Goal: Check status: Check status

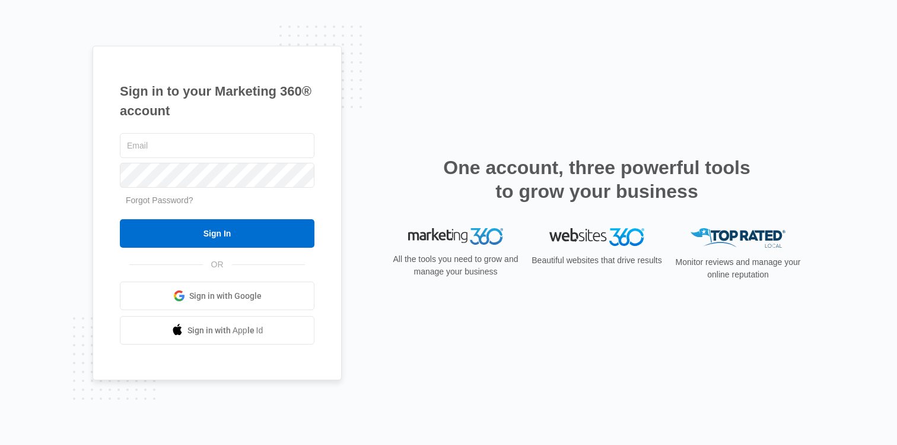
click at [224, 287] on link "Sign in with Google" at bounding box center [217, 295] width 195 height 28
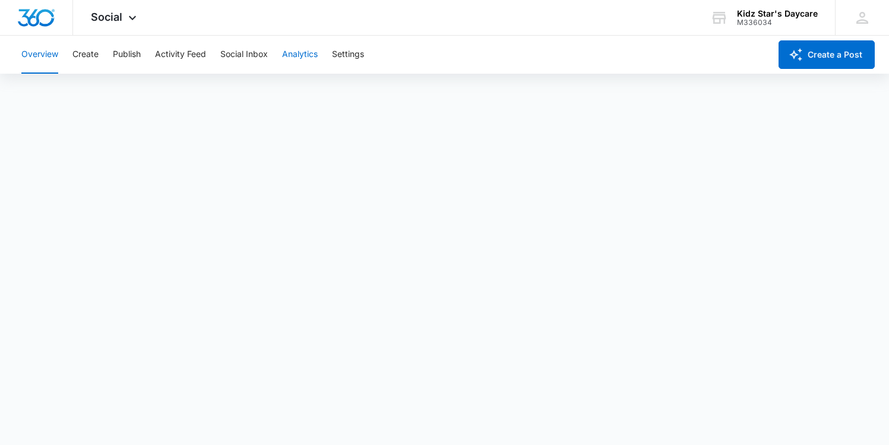
click at [285, 56] on button "Analytics" at bounding box center [300, 55] width 36 height 38
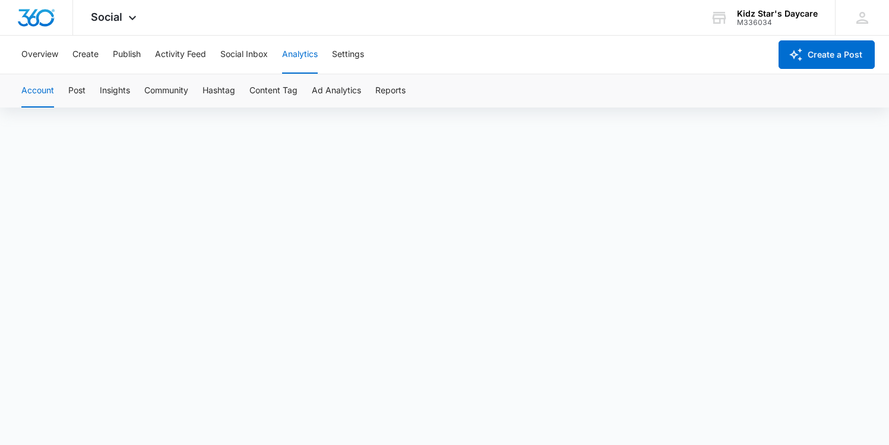
scroll to position [8, 0]
